Goal: Transaction & Acquisition: Book appointment/travel/reservation

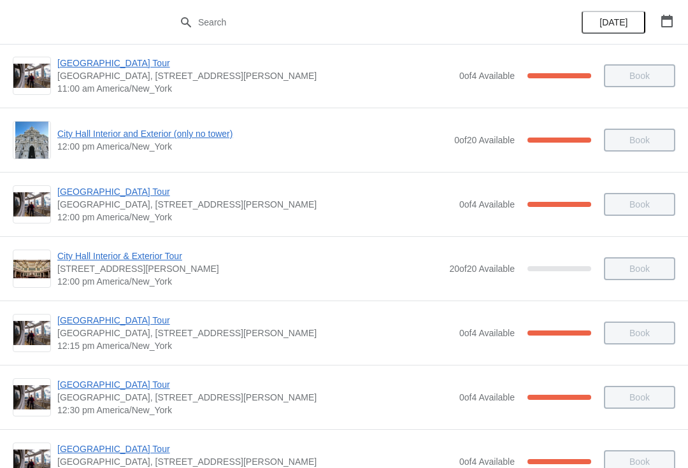
scroll to position [720, 0]
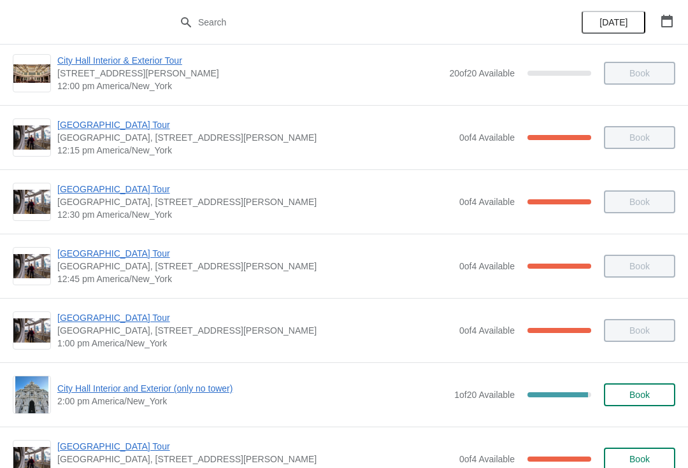
click at [227, 391] on span "City Hall Interior and Exterior (only no tower)" at bounding box center [252, 388] width 391 height 13
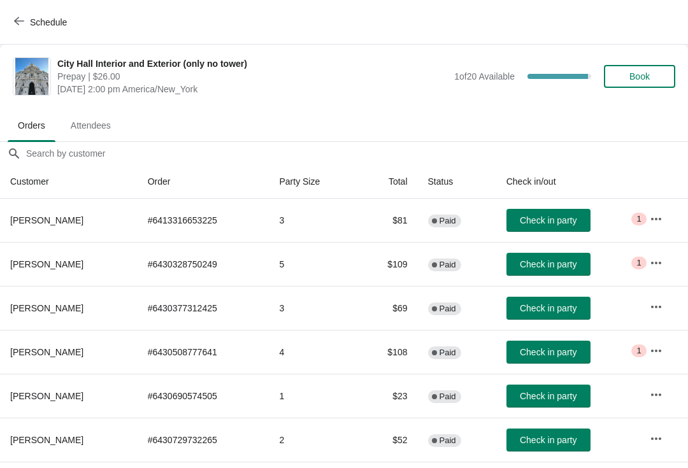
scroll to position [0, 0]
click at [552, 304] on span "Check in party" at bounding box center [548, 308] width 57 height 10
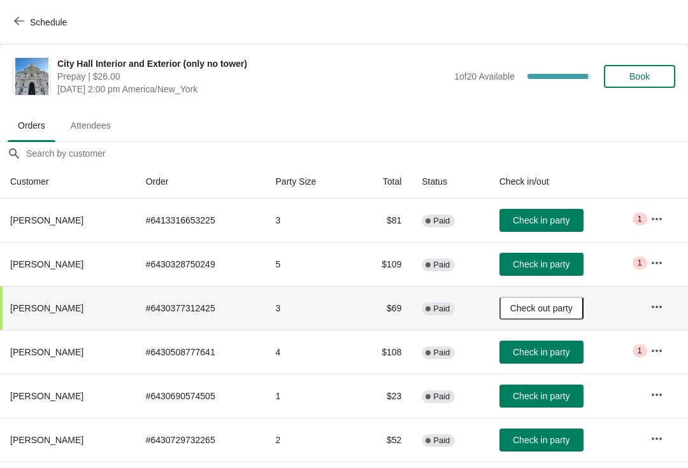
click at [624, 85] on button "Book" at bounding box center [639, 76] width 71 height 23
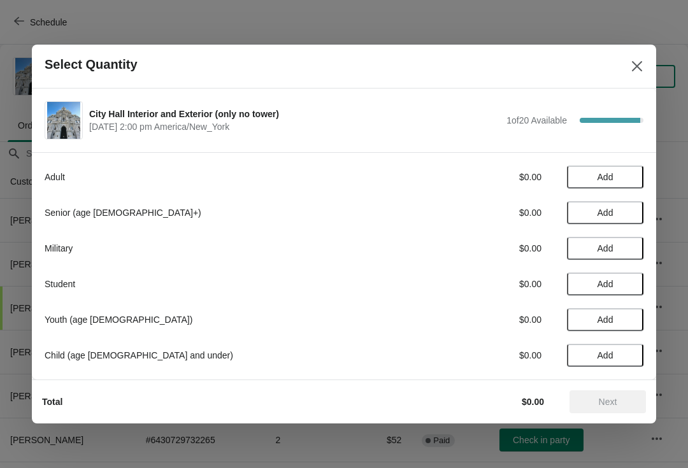
click at [625, 173] on span "Add" at bounding box center [606, 177] width 54 height 10
click at [628, 171] on icon at bounding box center [627, 177] width 13 height 13
click at [609, 394] on button "Next" at bounding box center [608, 402] width 76 height 23
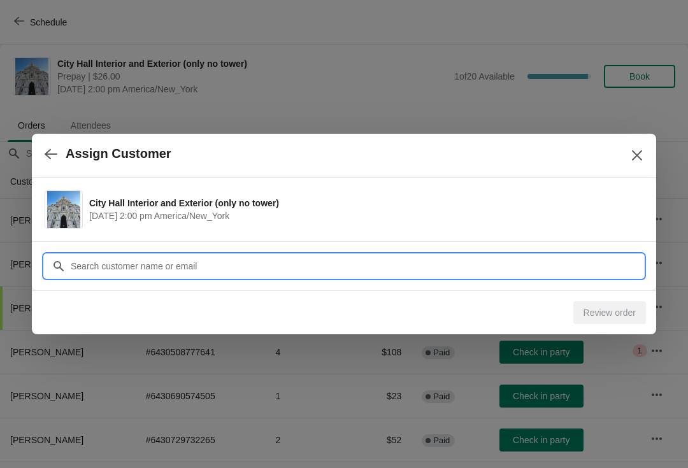
click at [599, 259] on input "Customer" at bounding box center [356, 266] width 573 height 23
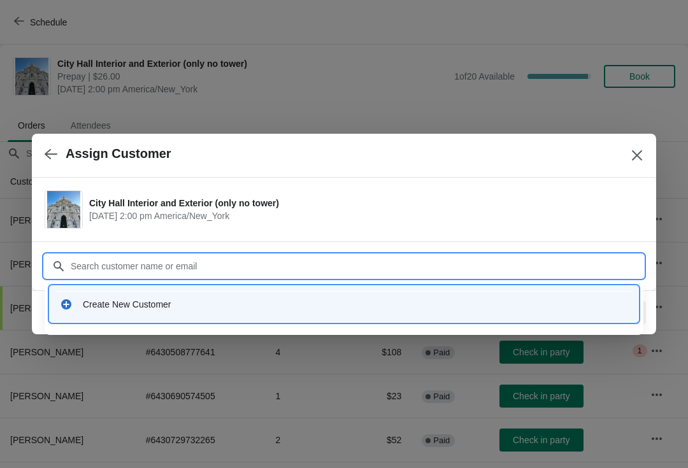
click at [278, 310] on div "Create New Customer" at bounding box center [355, 304] width 545 height 13
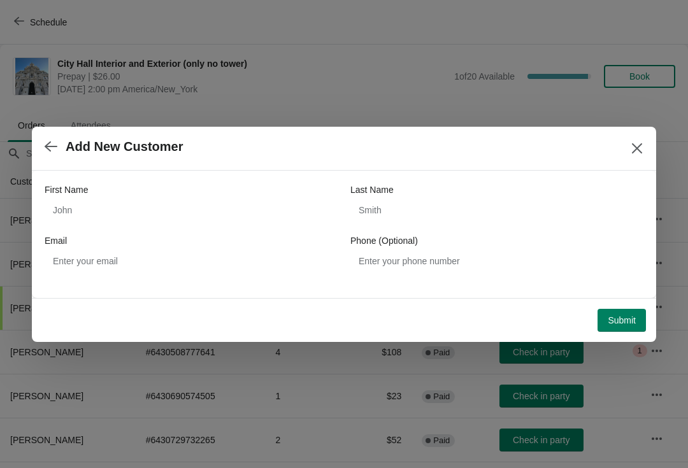
click at [73, 195] on label "First Name" at bounding box center [66, 189] width 43 height 13
click at [73, 199] on input "First Name" at bounding box center [191, 210] width 293 height 23
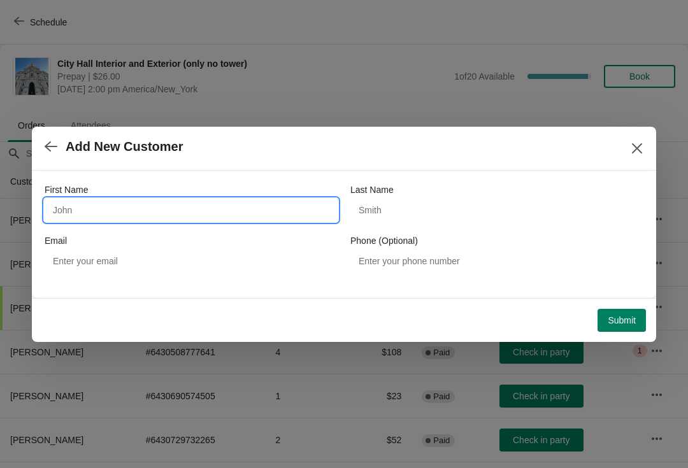
click at [94, 212] on input "First Name" at bounding box center [191, 210] width 293 height 23
type input "Laurie"
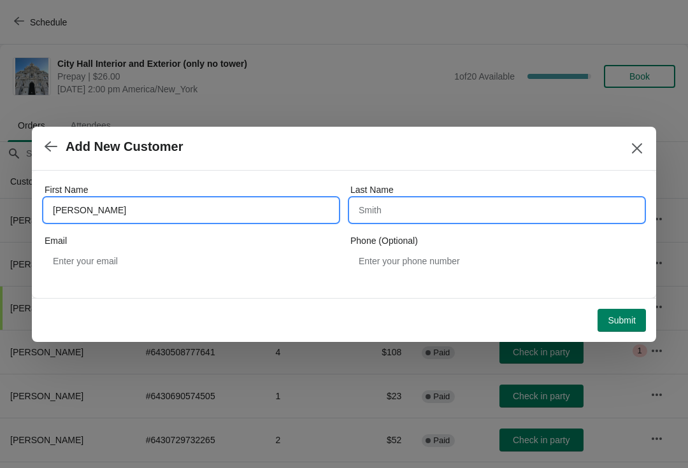
click at [461, 217] on input "Last Name" at bounding box center [496, 210] width 293 height 23
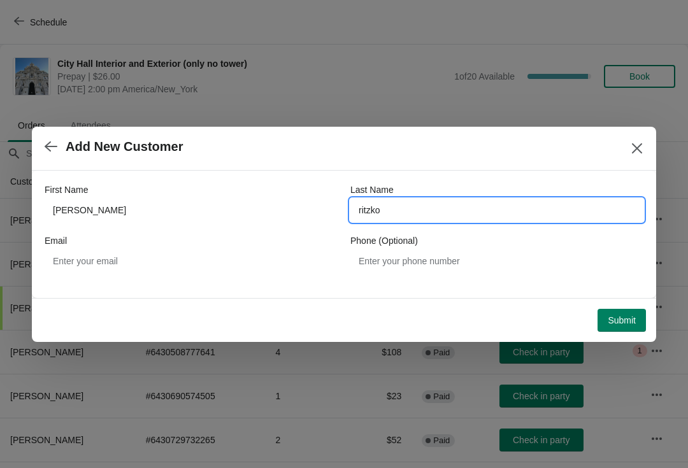
type input "ritzko"
click at [622, 323] on span "Submit" at bounding box center [622, 320] width 28 height 10
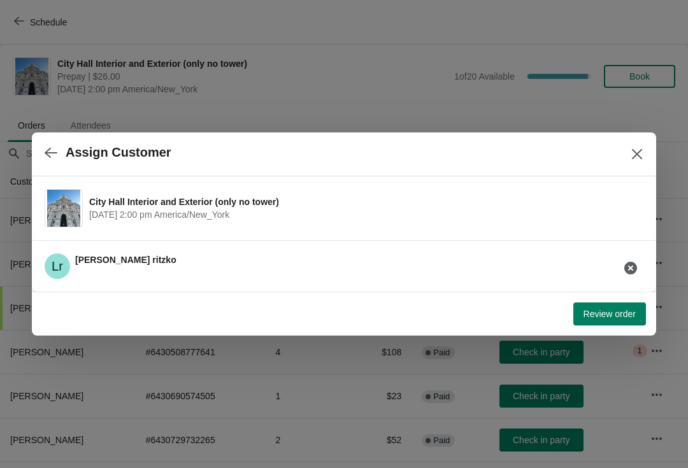
click at [622, 310] on span "Review order" at bounding box center [610, 314] width 52 height 10
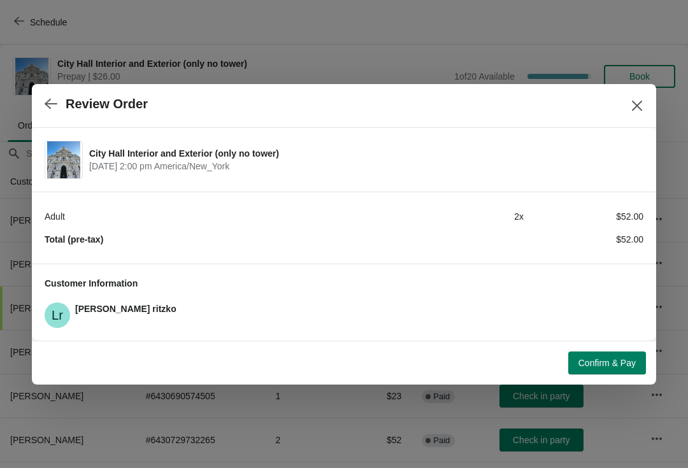
click at [617, 369] on button "Confirm & Pay" at bounding box center [607, 363] width 78 height 23
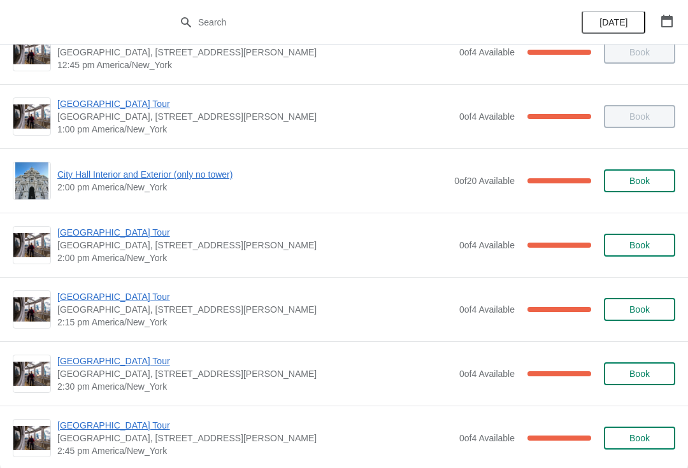
scroll to position [967, 0]
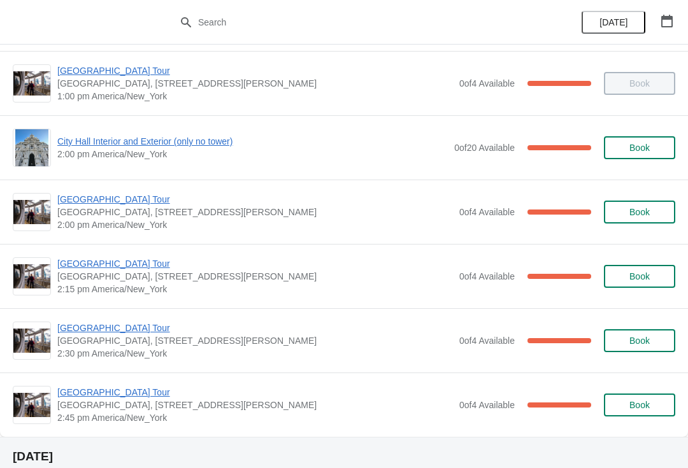
click at [227, 141] on span "City Hall Interior and Exterior (only no tower)" at bounding box center [252, 141] width 391 height 13
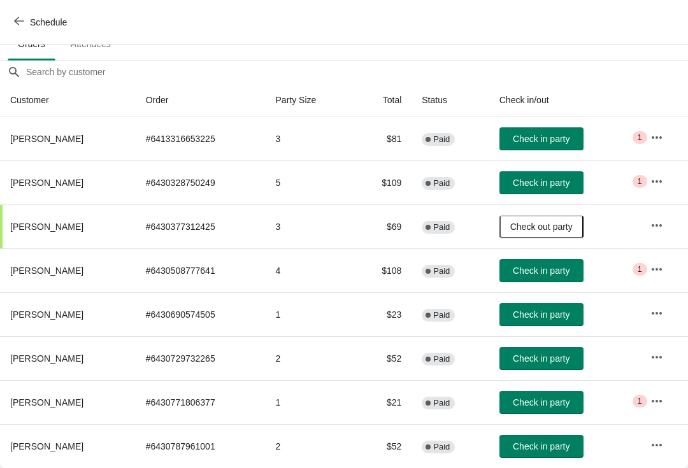
scroll to position [82, 0]
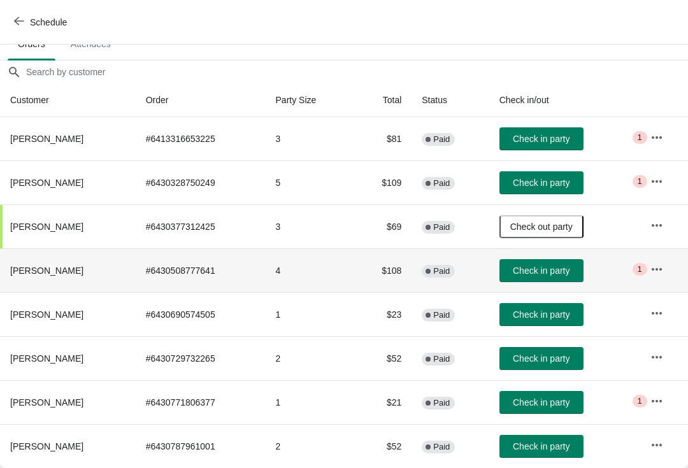
click at [564, 260] on button "Check in party" at bounding box center [542, 270] width 84 height 23
click at [561, 457] on button "Check in party" at bounding box center [542, 446] width 84 height 23
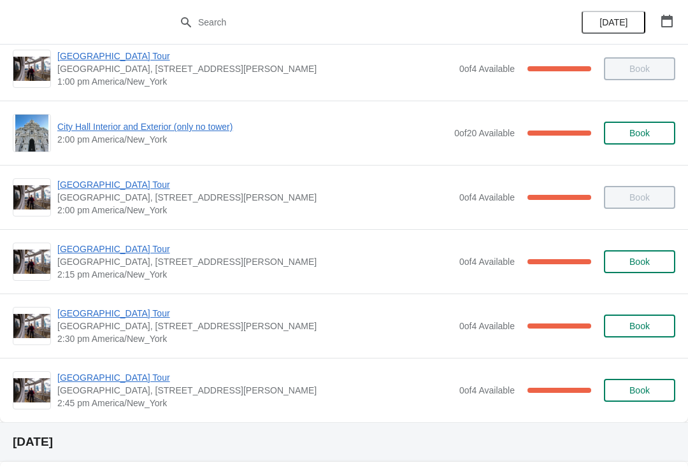
scroll to position [982, 0]
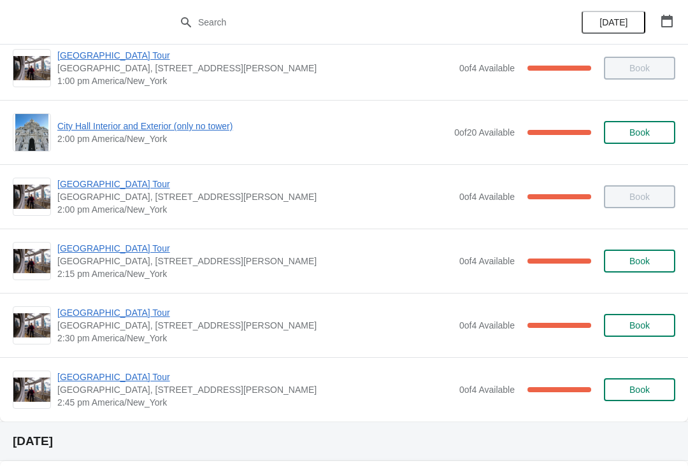
click at [126, 317] on span "[GEOGRAPHIC_DATA] Tour" at bounding box center [255, 312] width 396 height 13
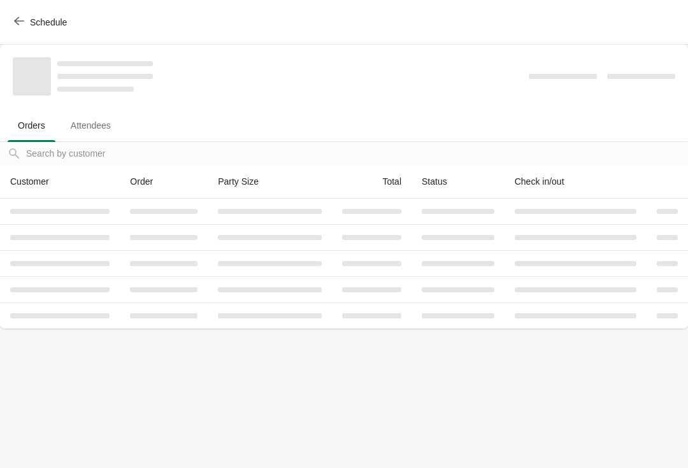
scroll to position [0, 0]
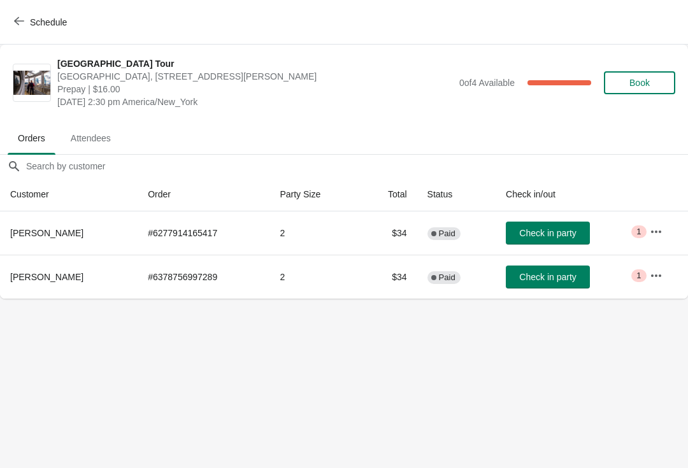
click at [570, 240] on button "Check in party" at bounding box center [548, 233] width 84 height 23
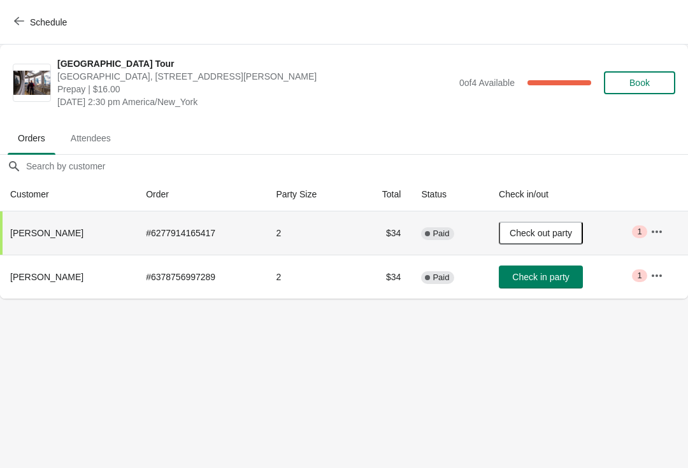
click at [8, 25] on button "Schedule" at bounding box center [41, 22] width 71 height 23
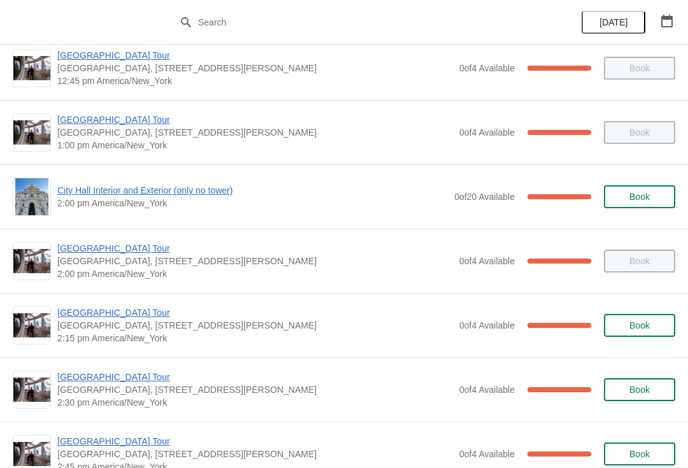
scroll to position [920, 0]
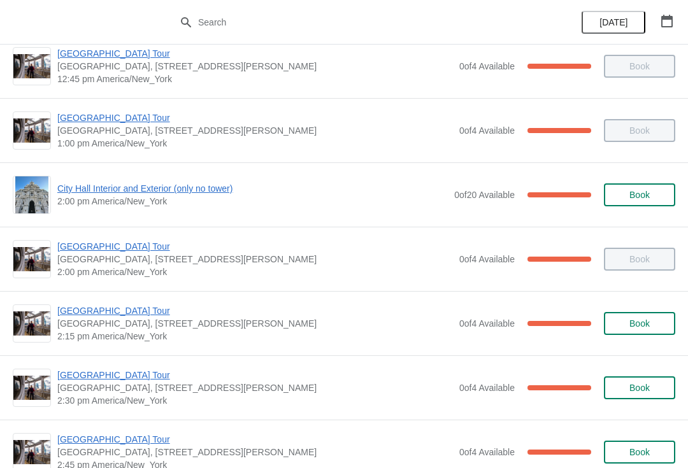
click at [136, 248] on span "[GEOGRAPHIC_DATA] Tour" at bounding box center [255, 246] width 396 height 13
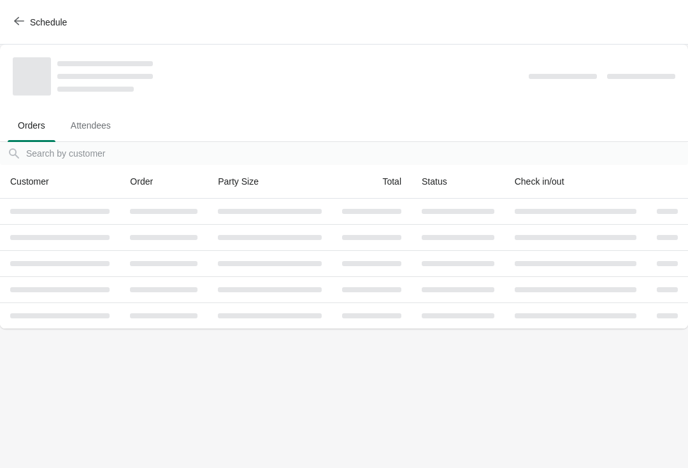
scroll to position [0, 0]
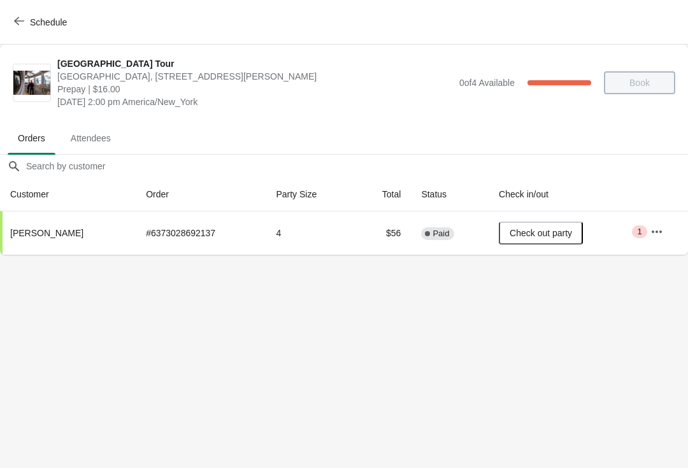
click at [16, 24] on icon "button" at bounding box center [19, 21] width 10 height 10
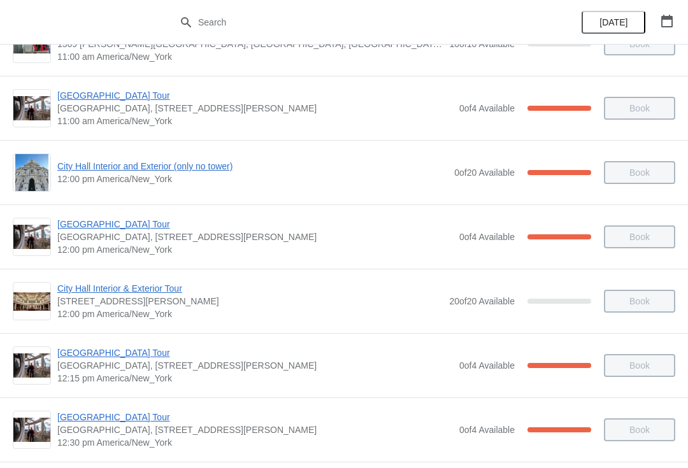
scroll to position [493, 0]
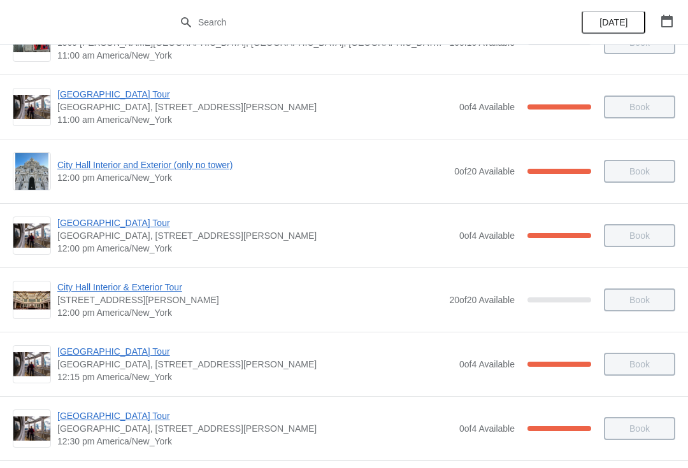
click at [69, 349] on span "[GEOGRAPHIC_DATA] Tour" at bounding box center [255, 351] width 396 height 13
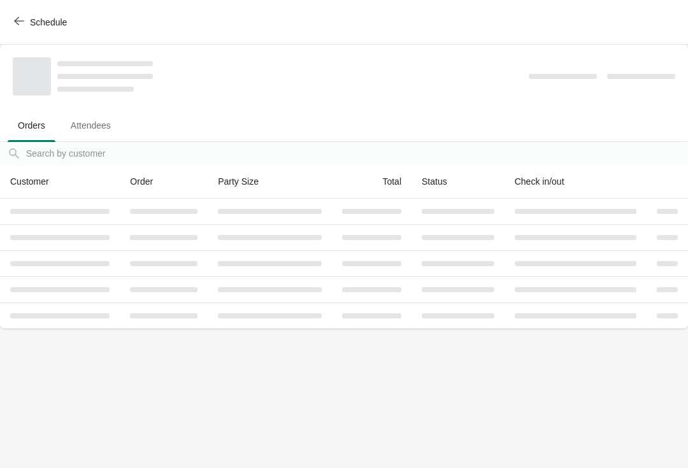
scroll to position [0, 0]
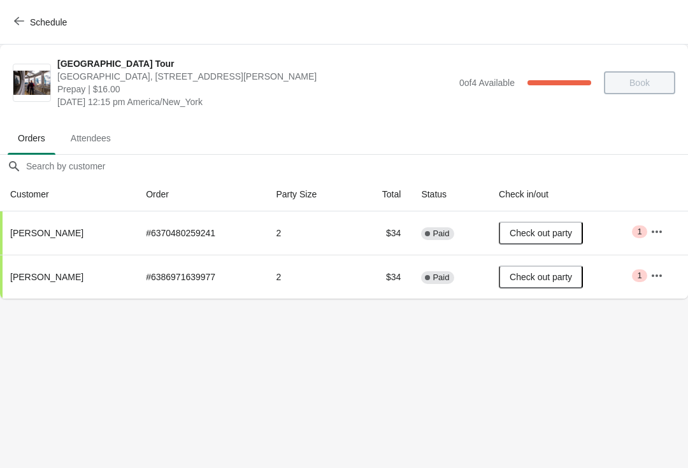
click at [21, 32] on button "Schedule" at bounding box center [41, 22] width 71 height 23
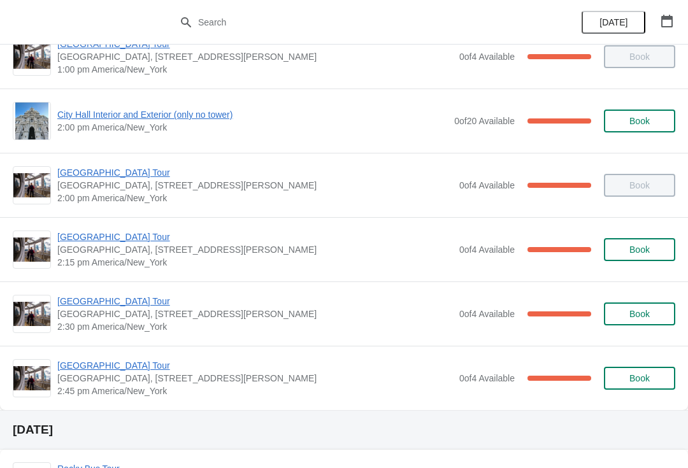
scroll to position [997, 0]
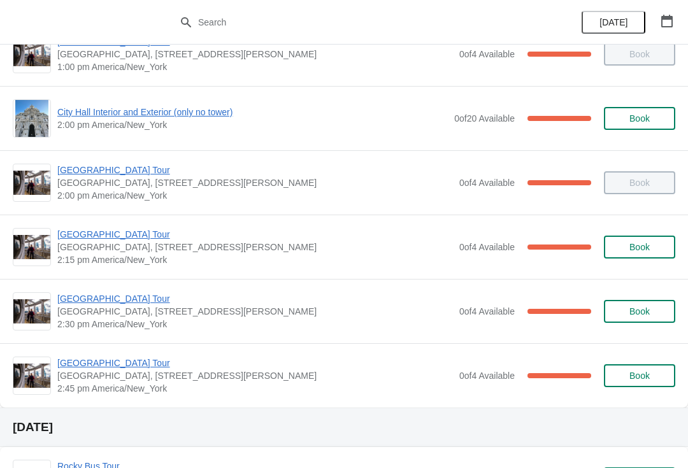
click at [134, 303] on span "[GEOGRAPHIC_DATA] Tour" at bounding box center [255, 298] width 396 height 13
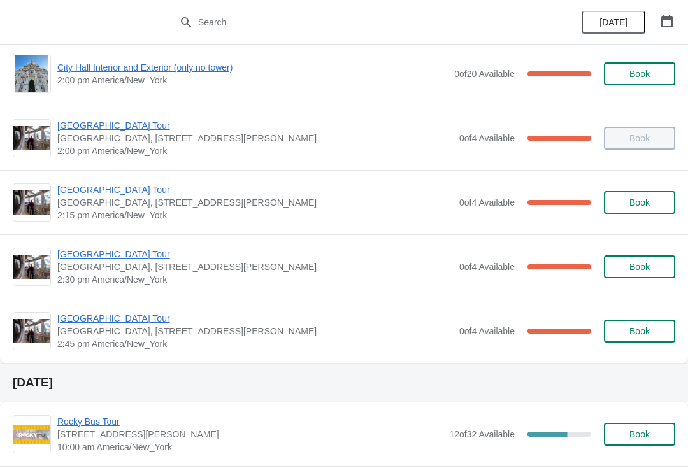
scroll to position [1043, 0]
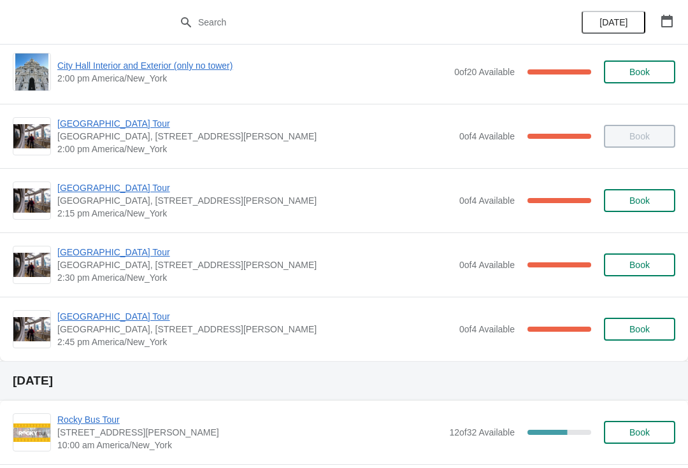
click at [84, 250] on span "[GEOGRAPHIC_DATA] Tour" at bounding box center [255, 252] width 396 height 13
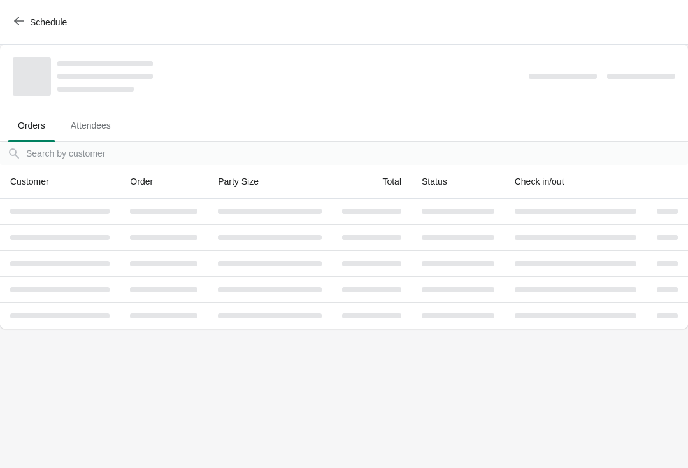
scroll to position [0, 0]
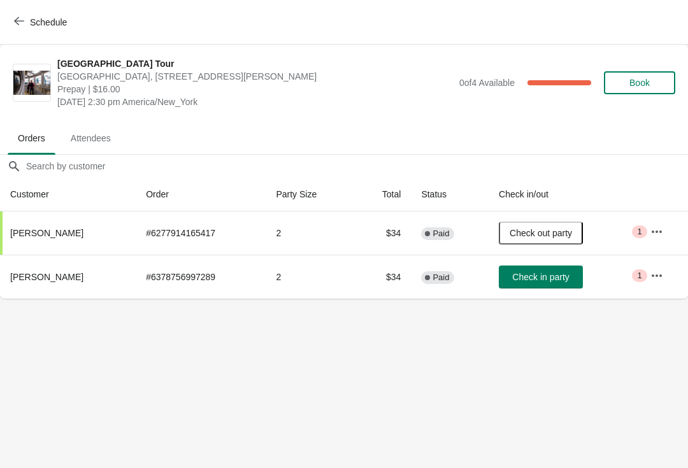
click at [660, 275] on icon "button" at bounding box center [657, 275] width 10 height 3
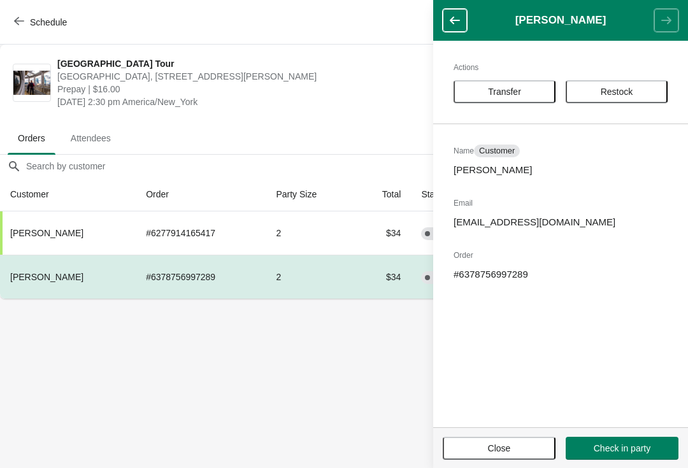
click at [287, 373] on body "[GEOGRAPHIC_DATA] [GEOGRAPHIC_DATA], [STREET_ADDRESS][PERSON_NAME] Prepay | $16…" at bounding box center [344, 234] width 688 height 468
click at [459, 443] on span "Close" at bounding box center [499, 448] width 90 height 10
